Goal: Transaction & Acquisition: Register for event/course

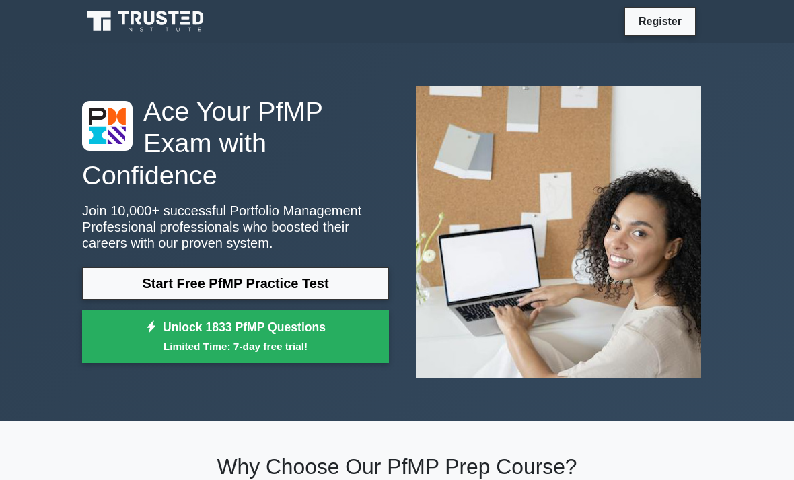
click at [363, 345] on link "Unlock 1833 PfMP Questions Limited Time: 7-day free trial!" at bounding box center [235, 337] width 307 height 54
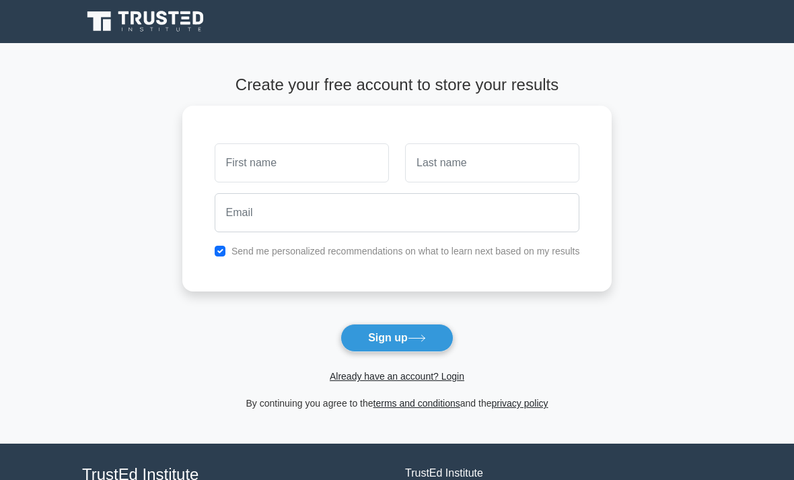
click at [418, 340] on icon at bounding box center [417, 337] width 18 height 7
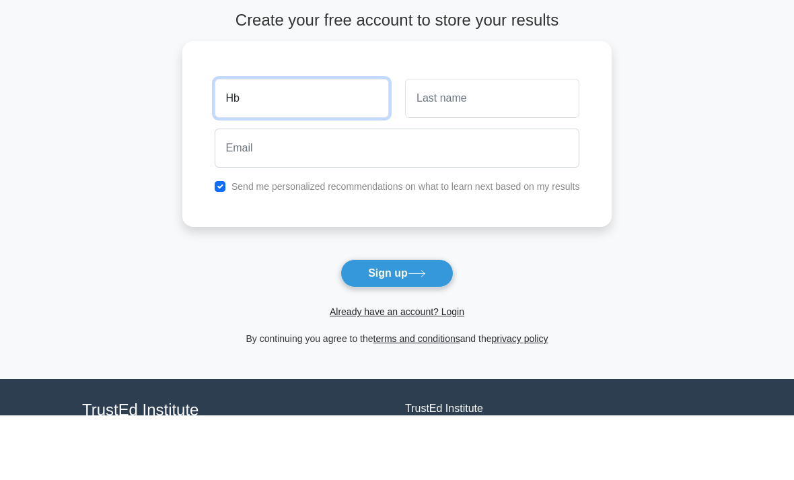
type input "H"
type input "50000000000000"
click at [396, 324] on button "Sign up" at bounding box center [396, 338] width 113 height 28
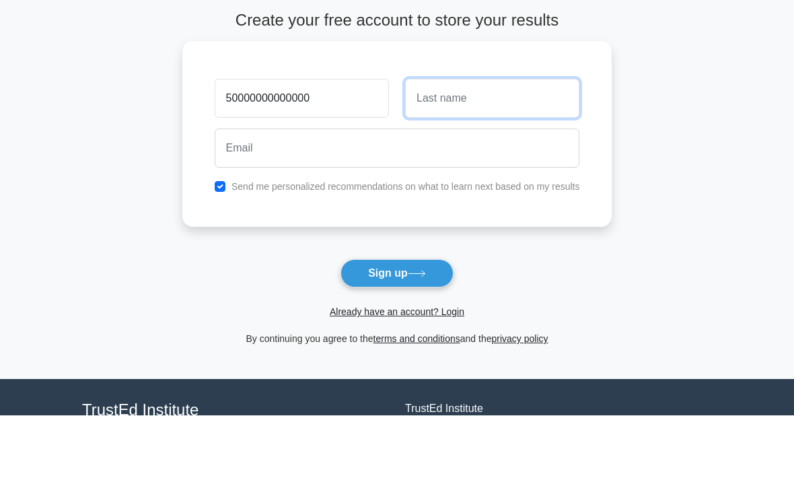
click at [396, 324] on button "Sign up" at bounding box center [396, 338] width 113 height 28
click at [696, 124] on main "Create your free account to store your results 50000000000000 Send me personali…" at bounding box center [397, 243] width 794 height 400
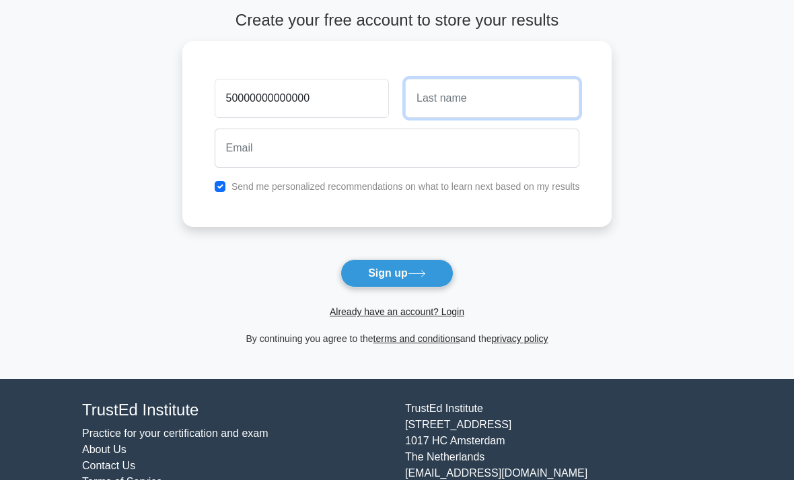
click at [554, 94] on input "text" at bounding box center [492, 98] width 174 height 39
type input "4"
type input "50000000000000"
click at [396, 273] on button "Sign up" at bounding box center [396, 273] width 113 height 28
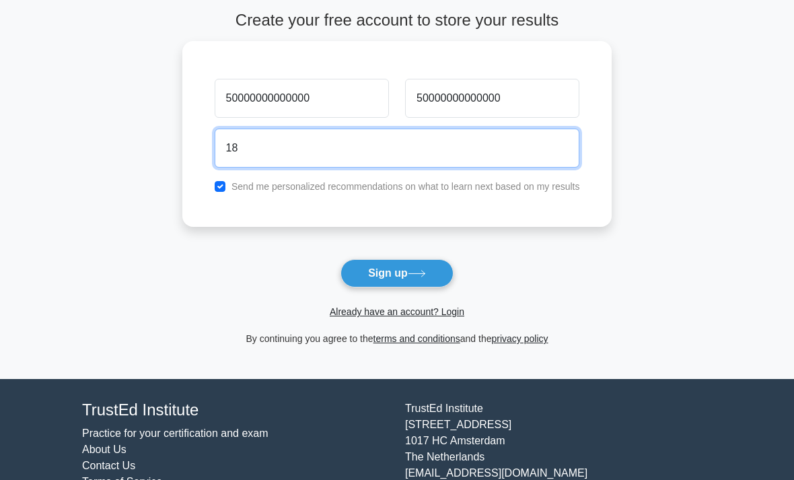
type input "1"
type input "10000000000000"
click at [396, 273] on button "Sign up" at bounding box center [396, 273] width 113 height 28
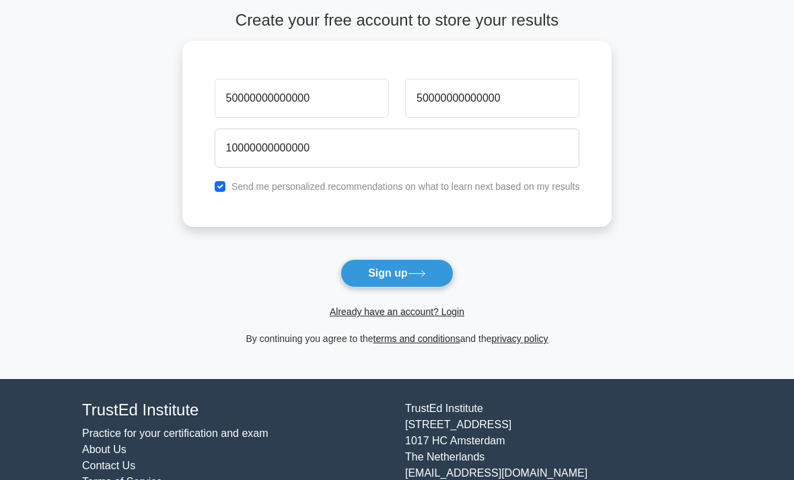
click at [690, 104] on main "Create your free account to store your results 50000000000000 50000000000000 10…" at bounding box center [397, 178] width 794 height 400
click at [427, 268] on button "Sign up" at bounding box center [396, 273] width 113 height 28
click at [681, 96] on main "Create your free account to store your results 50000000000000 50000000000000 10…" at bounding box center [397, 178] width 794 height 400
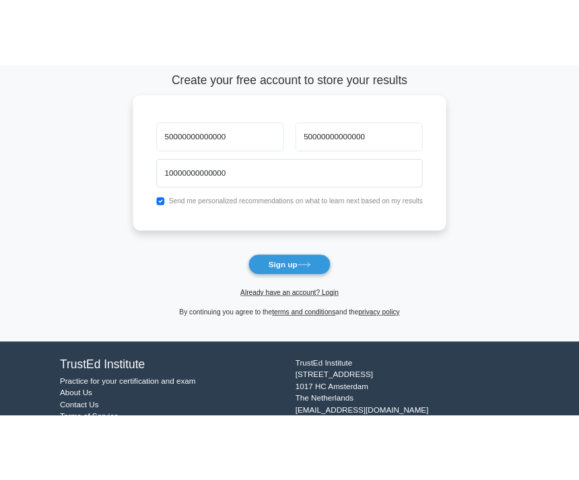
scroll to position [0, 0]
